Goal: Transaction & Acquisition: Purchase product/service

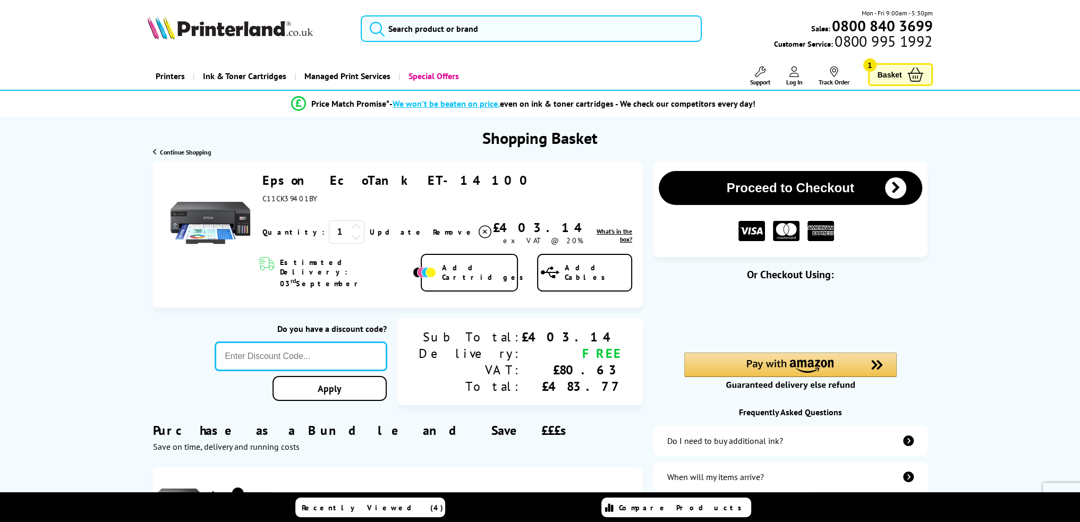
click at [365, 349] on input "text" at bounding box center [301, 356] width 172 height 29
paste input "LOYALTY2025"
type input "LOYALTY2025"
click at [394, 371] on div "Proceed to Checkout Shopping Basket 1 Update" at bounding box center [540, 416] width 1080 height 508
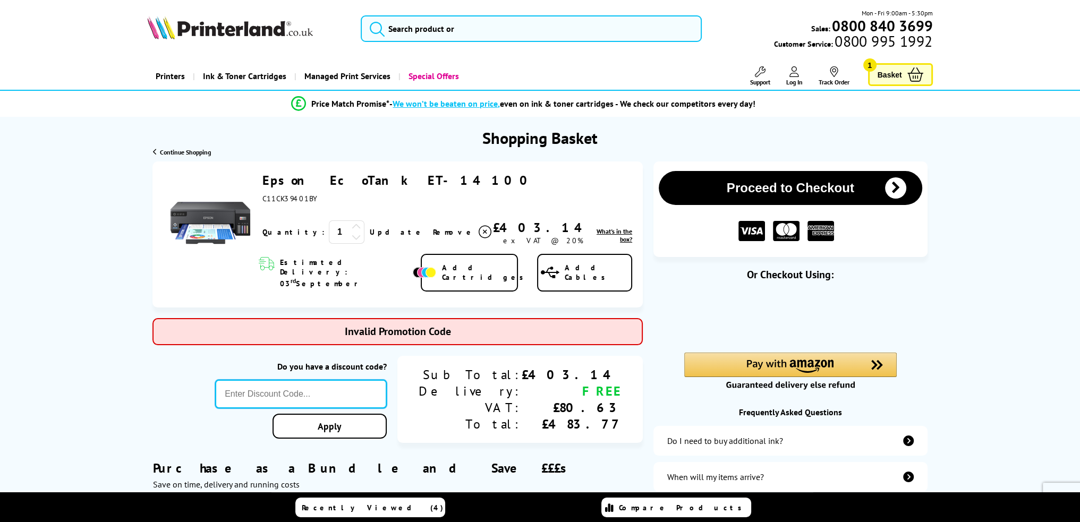
click at [380, 382] on input "text" at bounding box center [301, 394] width 172 height 29
paste input "SELECT10"
click at [402, 408] on div "Proceed to Checkout Shopping Basket ex VAT @ 20% 1 Update ex VAT @ 20%" at bounding box center [540, 435] width 1080 height 546
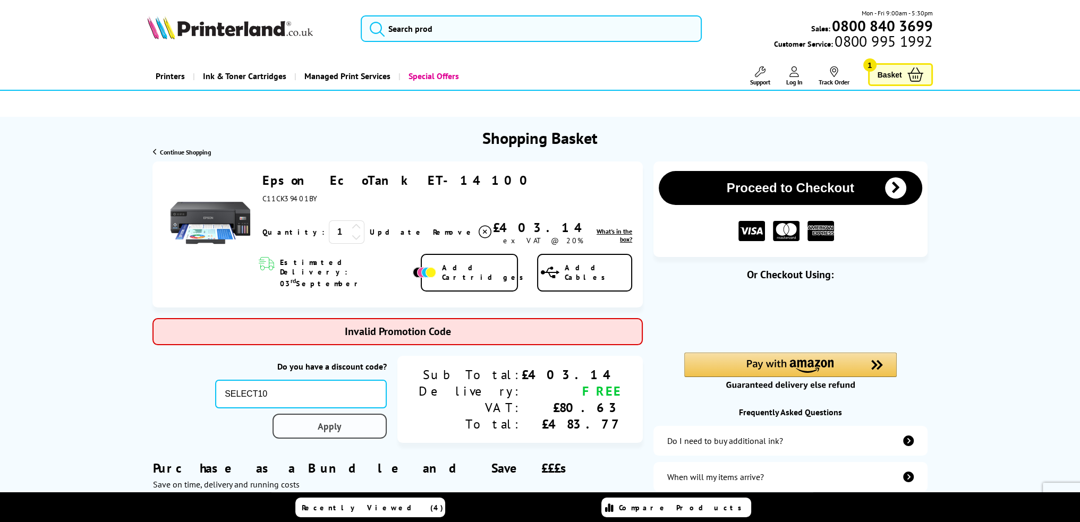
click at [387, 414] on link "Apply" at bounding box center [330, 426] width 114 height 25
click at [360, 380] on input "SELECT10" at bounding box center [301, 394] width 172 height 29
click at [354, 380] on input "SELECT10" at bounding box center [301, 394] width 172 height 29
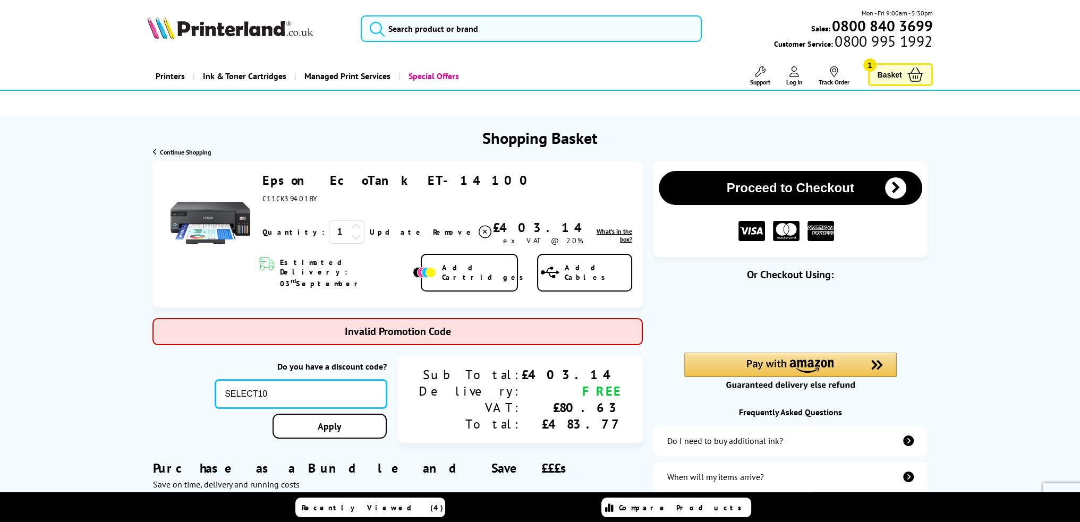
click at [354, 380] on input "SELECT10" at bounding box center [301, 394] width 172 height 29
paste input "COUPON"
type input "COUPON10"
click at [391, 400] on div "Proceed to Checkout Shopping Basket ex VAT @ 20% 1 Update ex VAT @ 20%" at bounding box center [540, 435] width 1080 height 546
click at [387, 380] on input "COUPON10" at bounding box center [301, 394] width 172 height 29
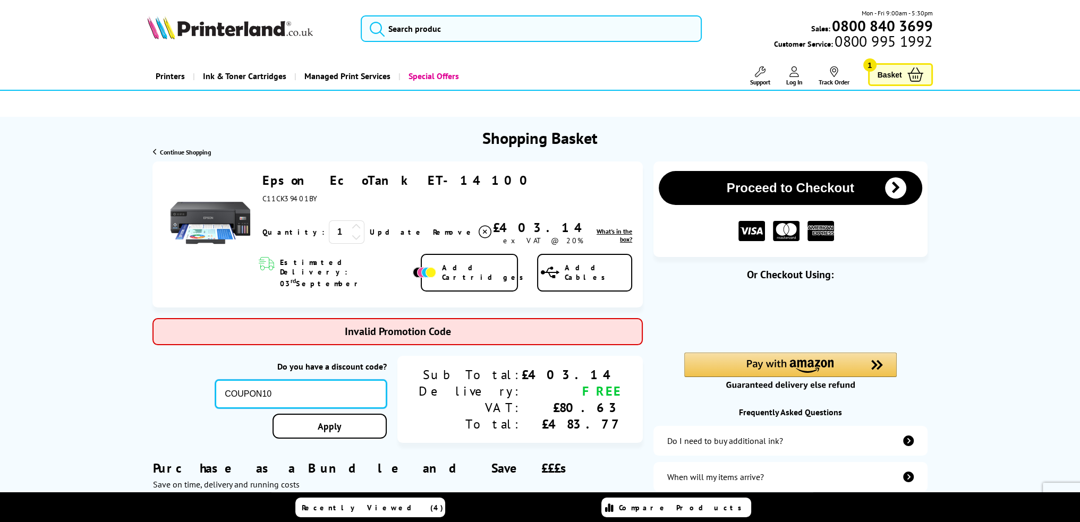
click at [387, 380] on input "COUPON10" at bounding box center [301, 394] width 172 height 29
click at [353, 118] on div "Shopping Basket" at bounding box center [540, 132] width 1080 height 31
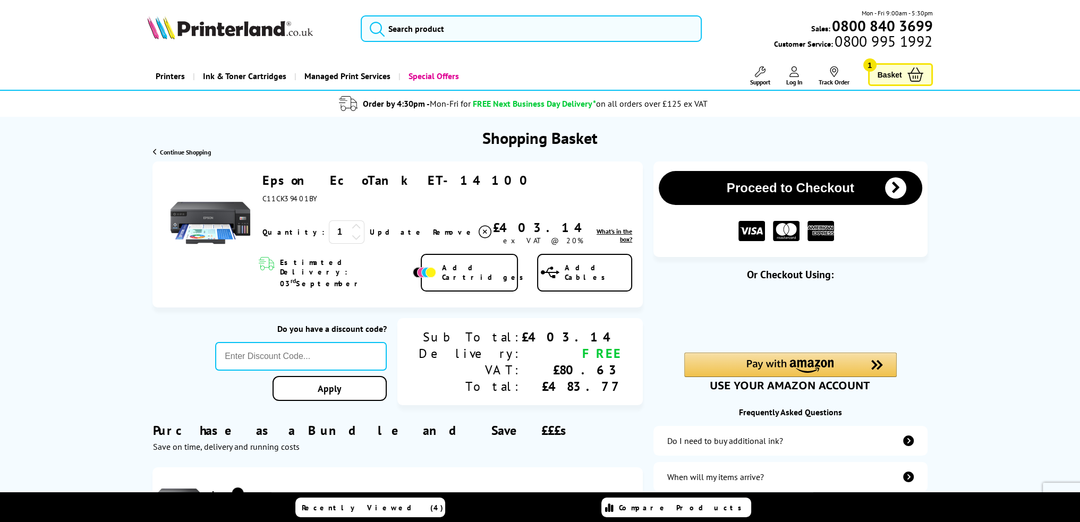
click at [361, 178] on link "Epson EcoTank ET-14100" at bounding box center [398, 180] width 273 height 16
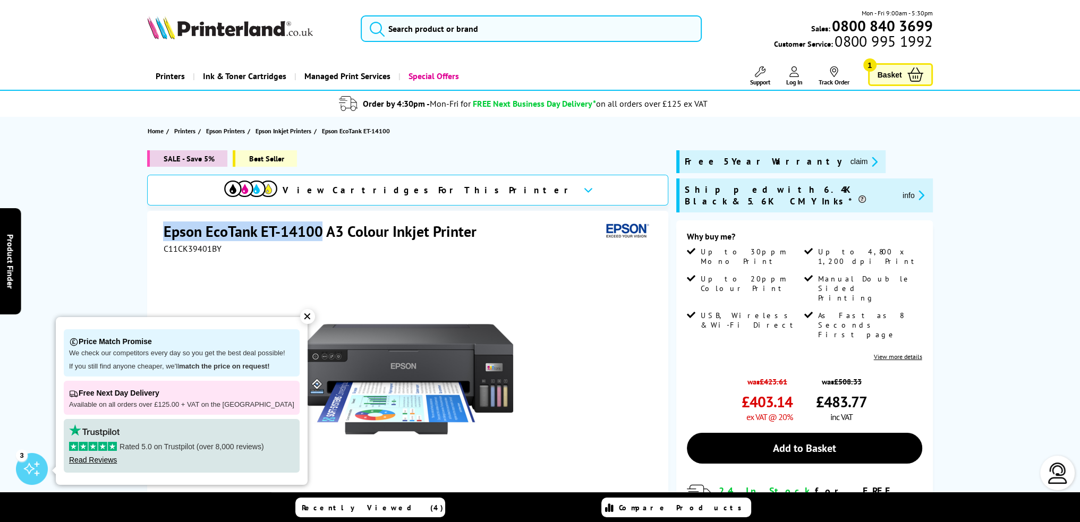
drag, startPoint x: 318, startPoint y: 196, endPoint x: 156, endPoint y: 225, distance: 164.7
click at [156, 225] on div "Epson EcoTank ET-14100 A3 Colour Inkjet Printer C11CK39401BY Watch video Add to…" at bounding box center [407, 440] width 521 height 458
copy h1 "Epson EcoTank ET-14100"
